Goal: Download file/media

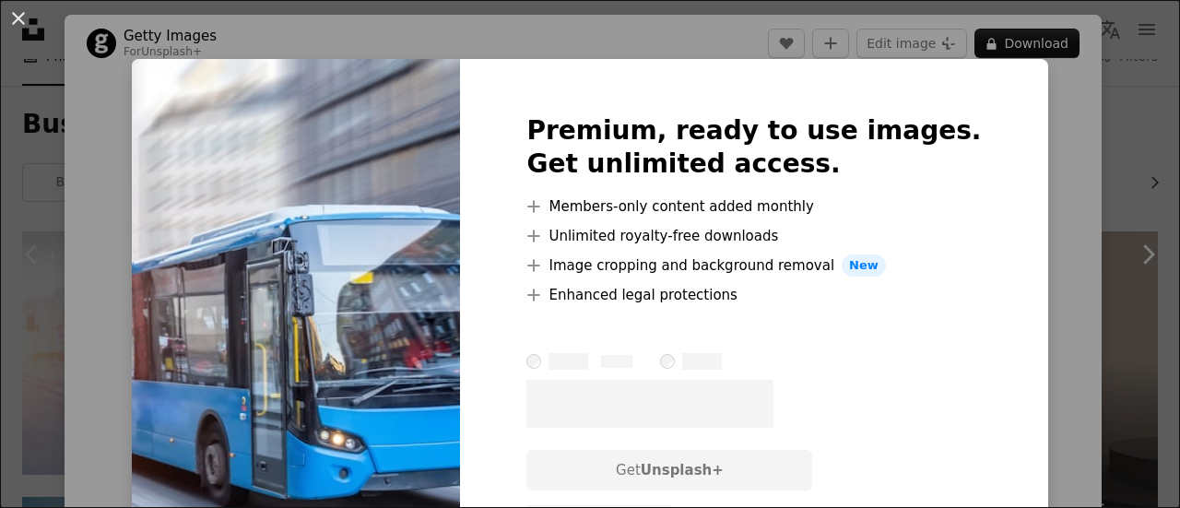
scroll to position [184, 0]
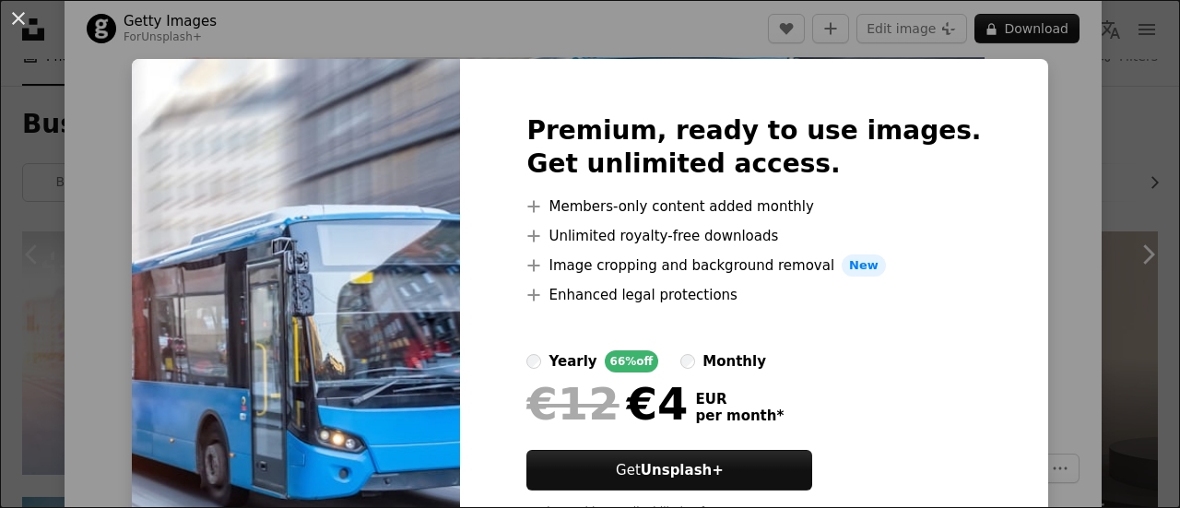
click at [1037, 104] on div "An X shape Premium, ready to use images. Get unlimited access. A plus sign Memb…" at bounding box center [590, 254] width 1180 height 508
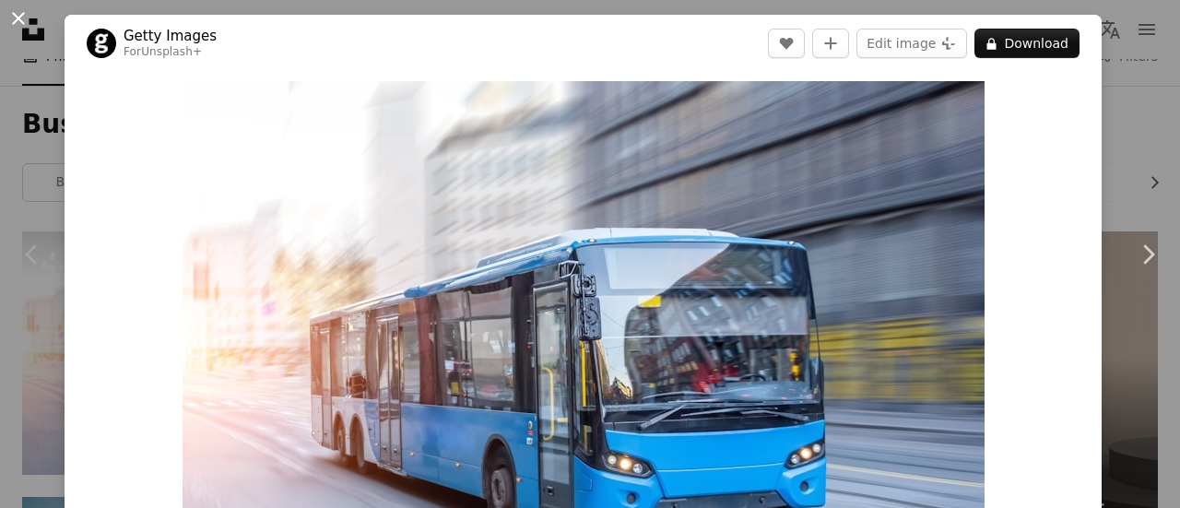
click at [20, 21] on button "An X shape" at bounding box center [18, 18] width 22 height 22
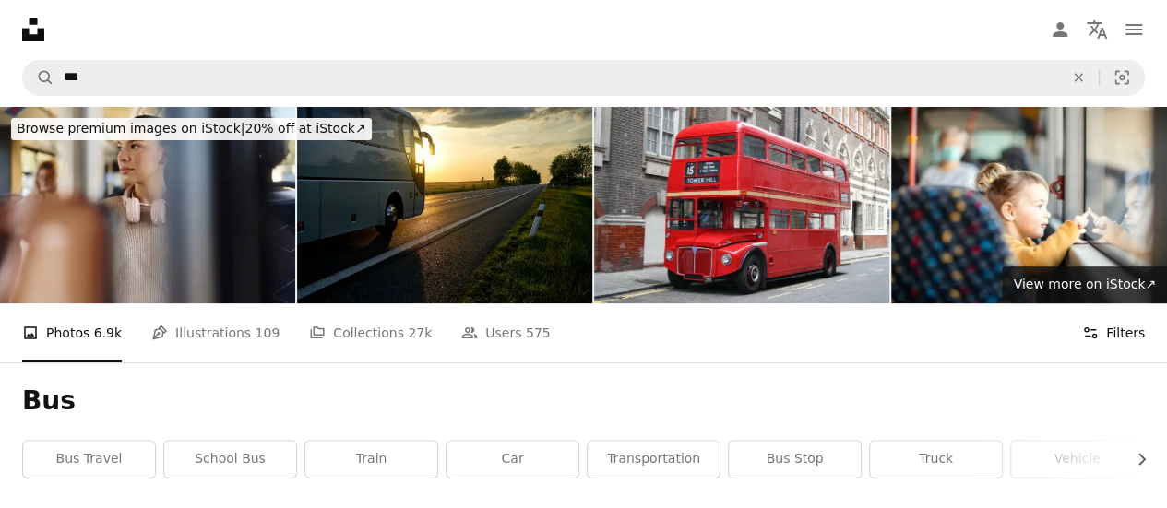
click at [1120, 337] on button "Filters Filters" at bounding box center [1113, 332] width 63 height 59
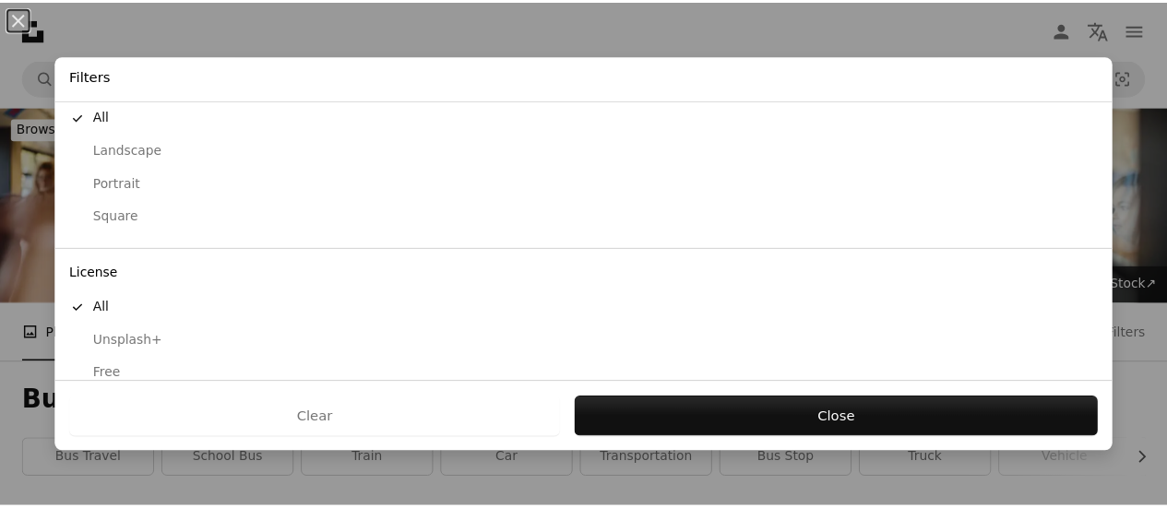
scroll to position [220, 0]
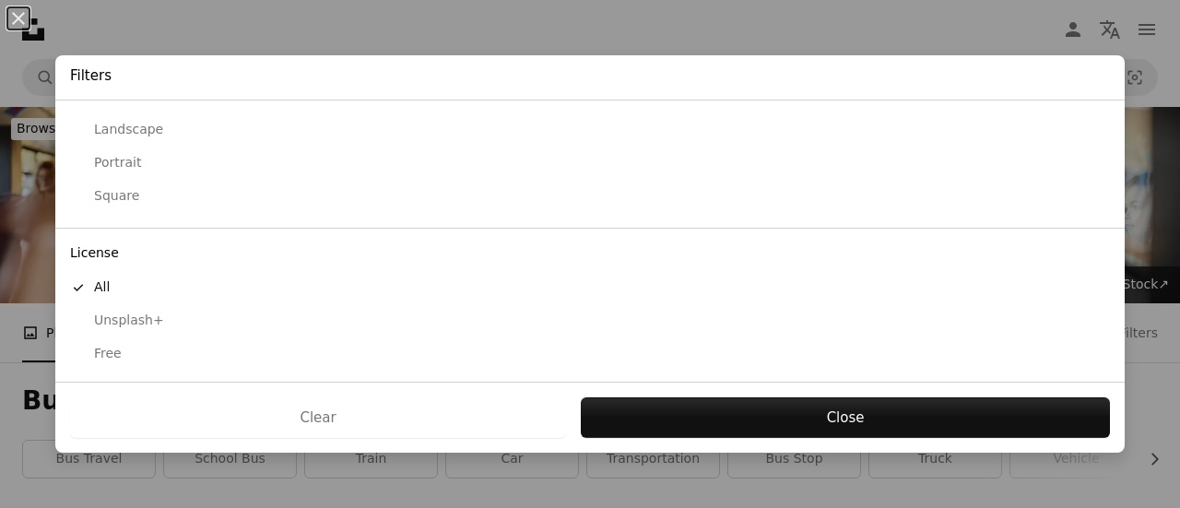
click at [124, 340] on button "Free" at bounding box center [590, 354] width 1070 height 33
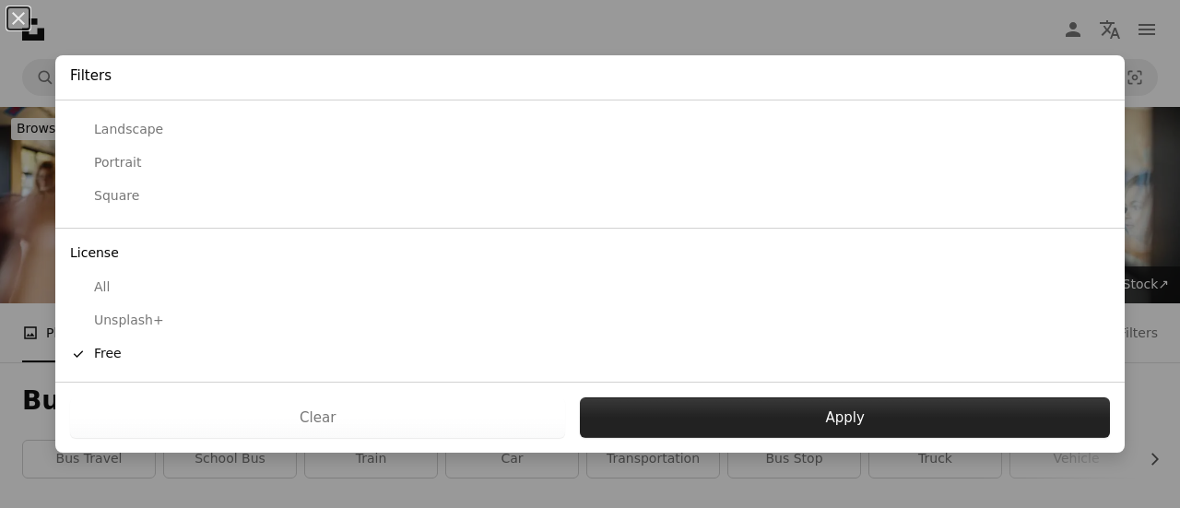
click at [736, 426] on button "Apply" at bounding box center [845, 417] width 530 height 41
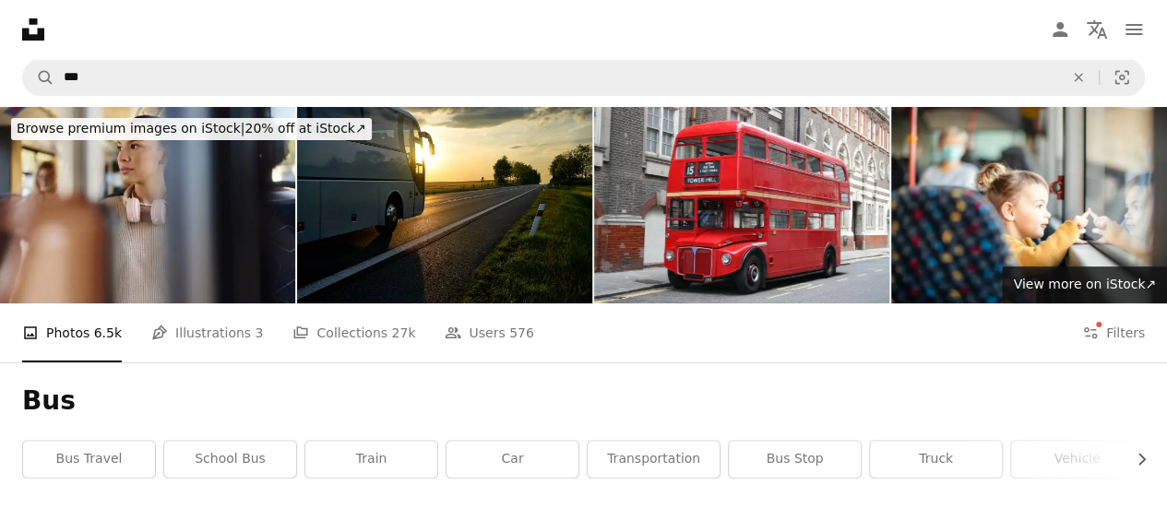
scroll to position [277, 0]
